Goal: Go to known website: Go to known website

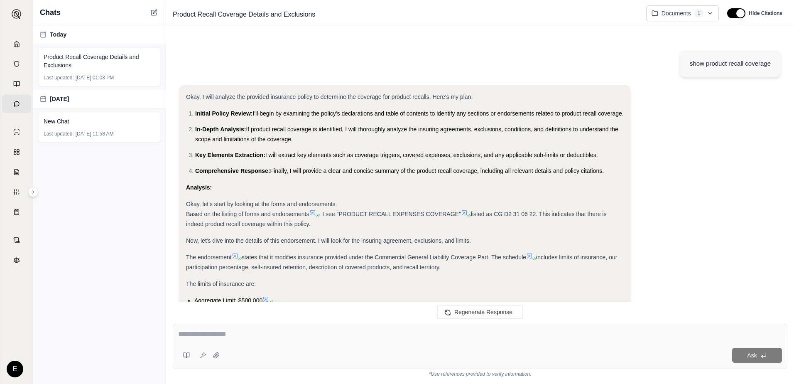
scroll to position [994, 0]
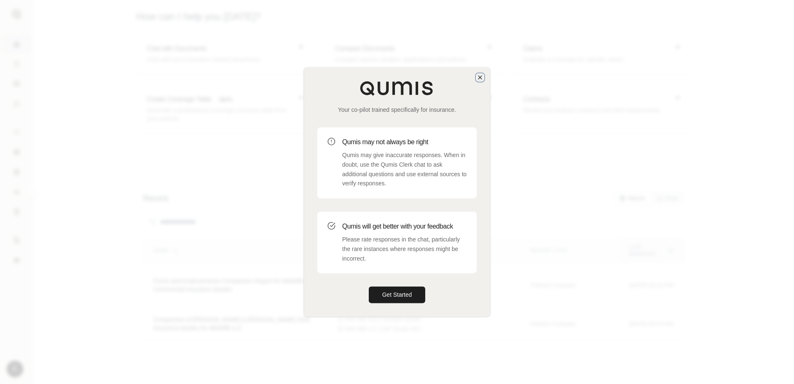
click at [477, 79] on icon "button" at bounding box center [480, 77] width 7 height 7
